Goal: Task Accomplishment & Management: Manage account settings

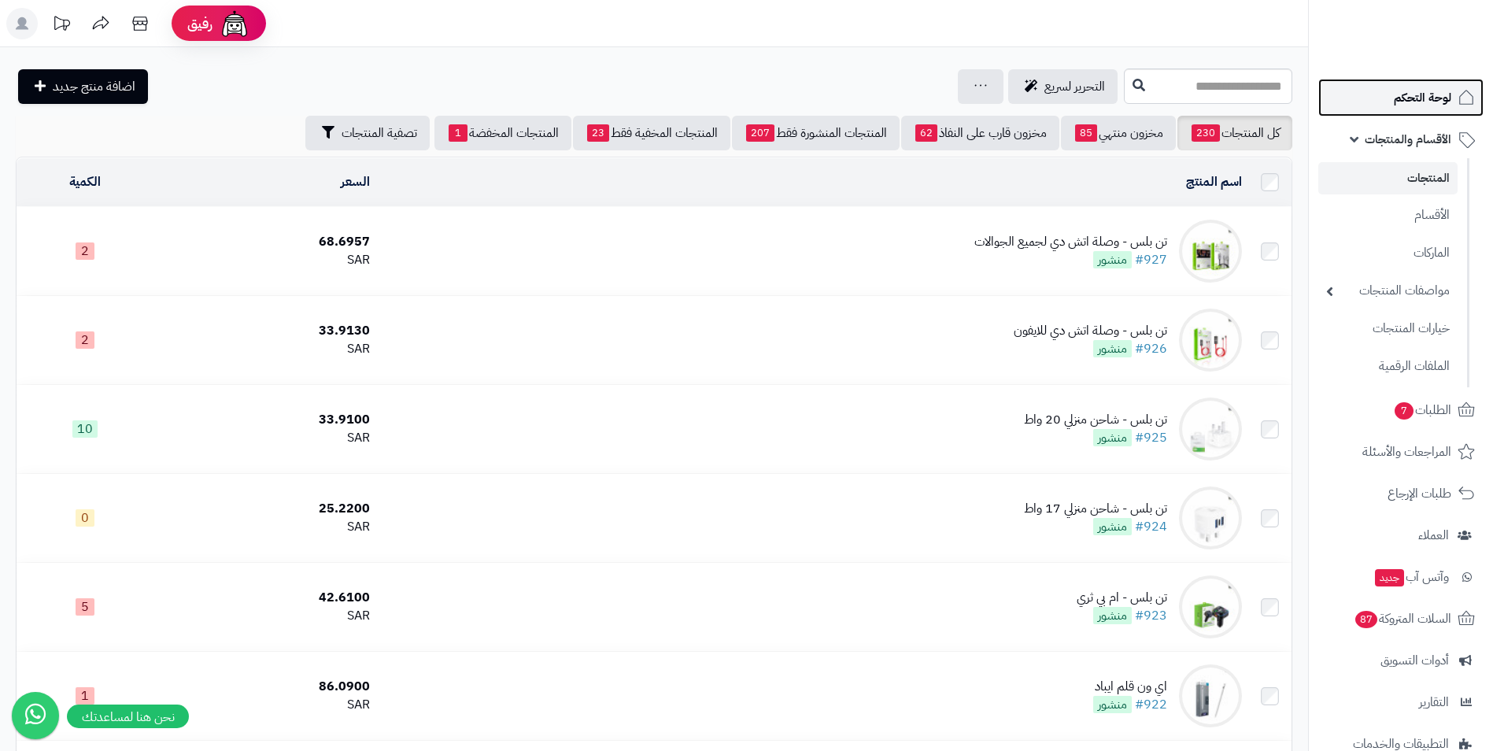
click at [1412, 88] on span "لوحة التحكم" at bounding box center [1422, 98] width 57 height 22
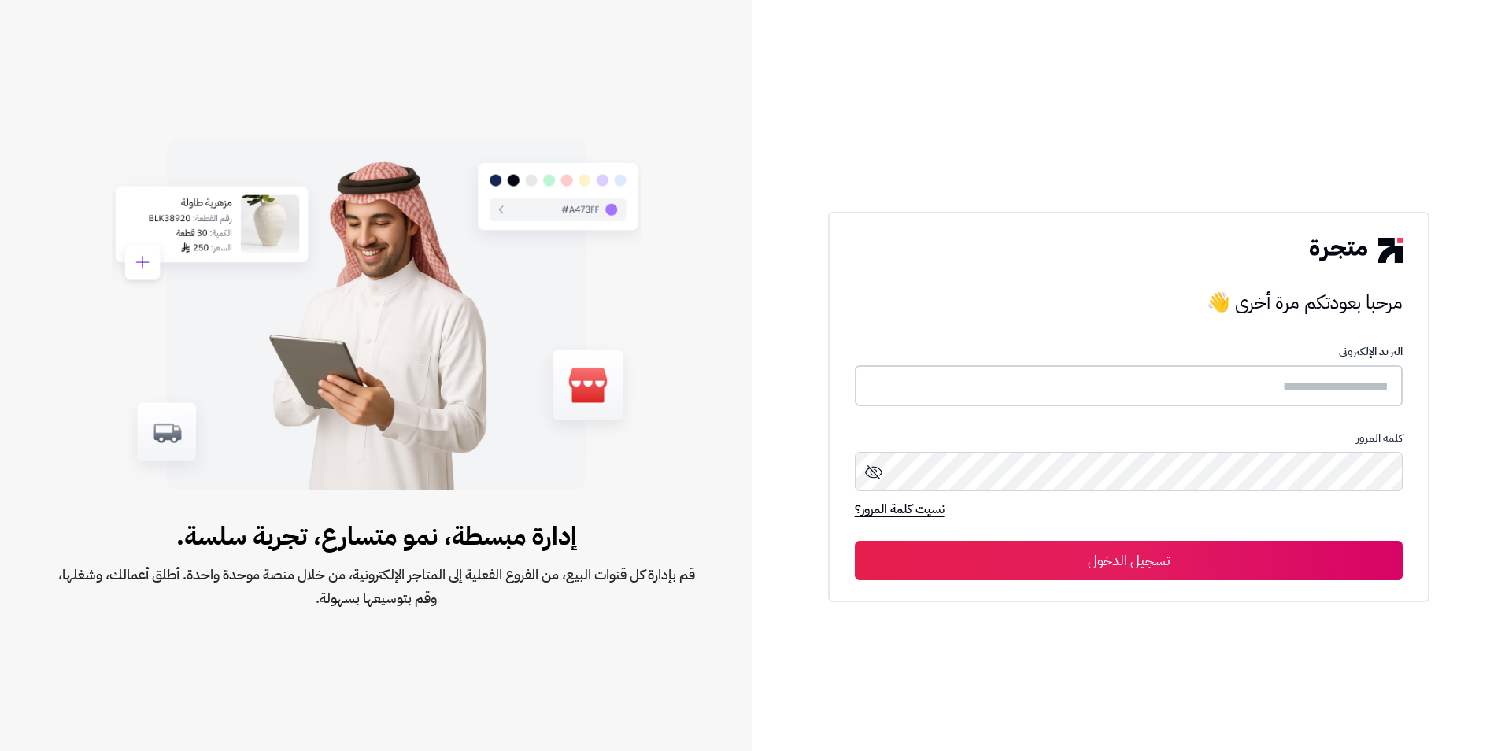
type input "**********"
click at [1238, 553] on button "تسجيل الدخول" at bounding box center [1129, 559] width 549 height 39
